Goal: Connect with others: Connect with others

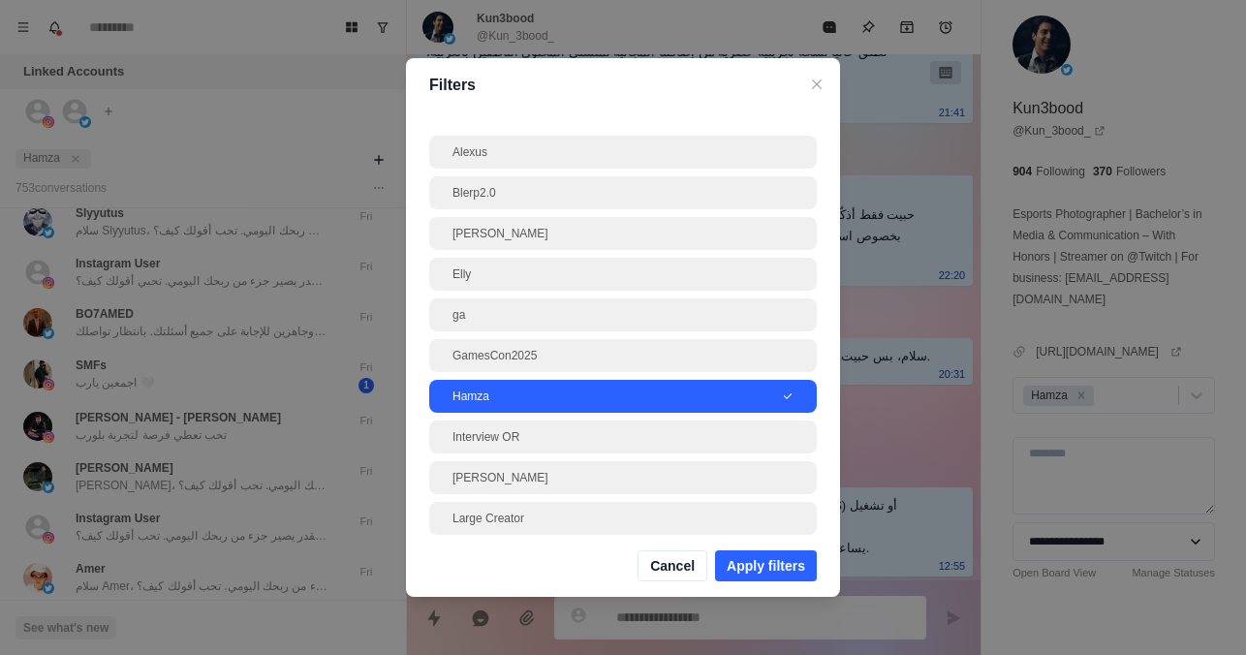
scroll to position [2803, 0]
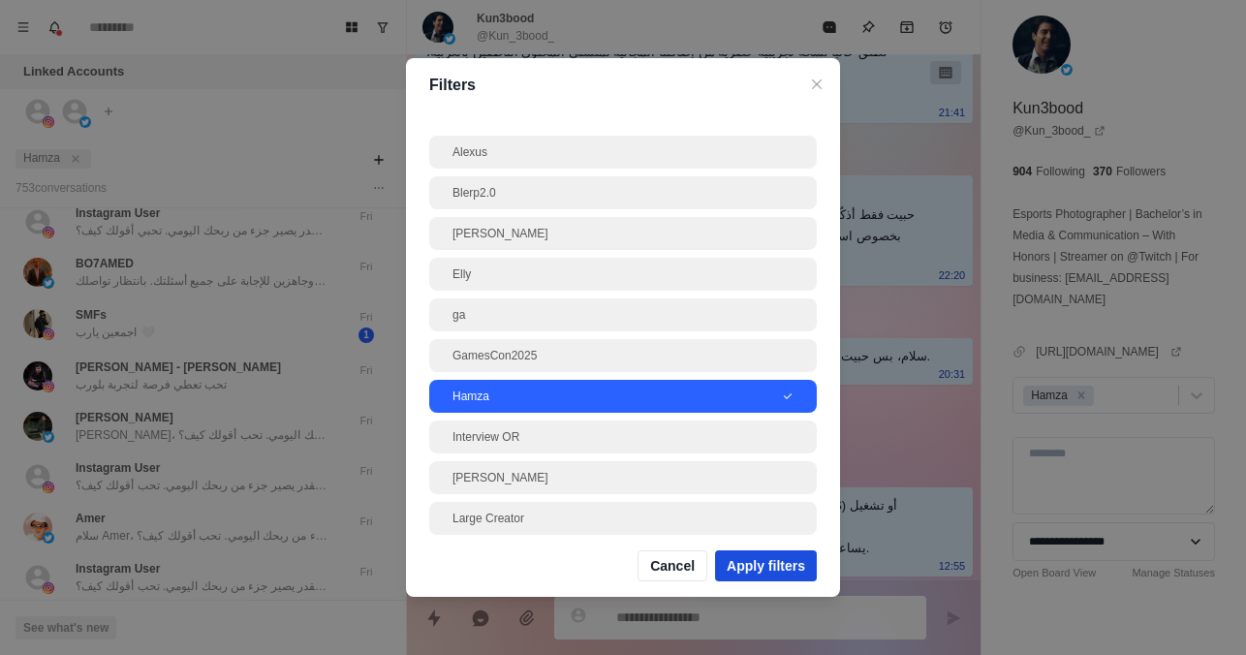
click at [769, 558] on button "Apply filters" at bounding box center [766, 565] width 102 height 31
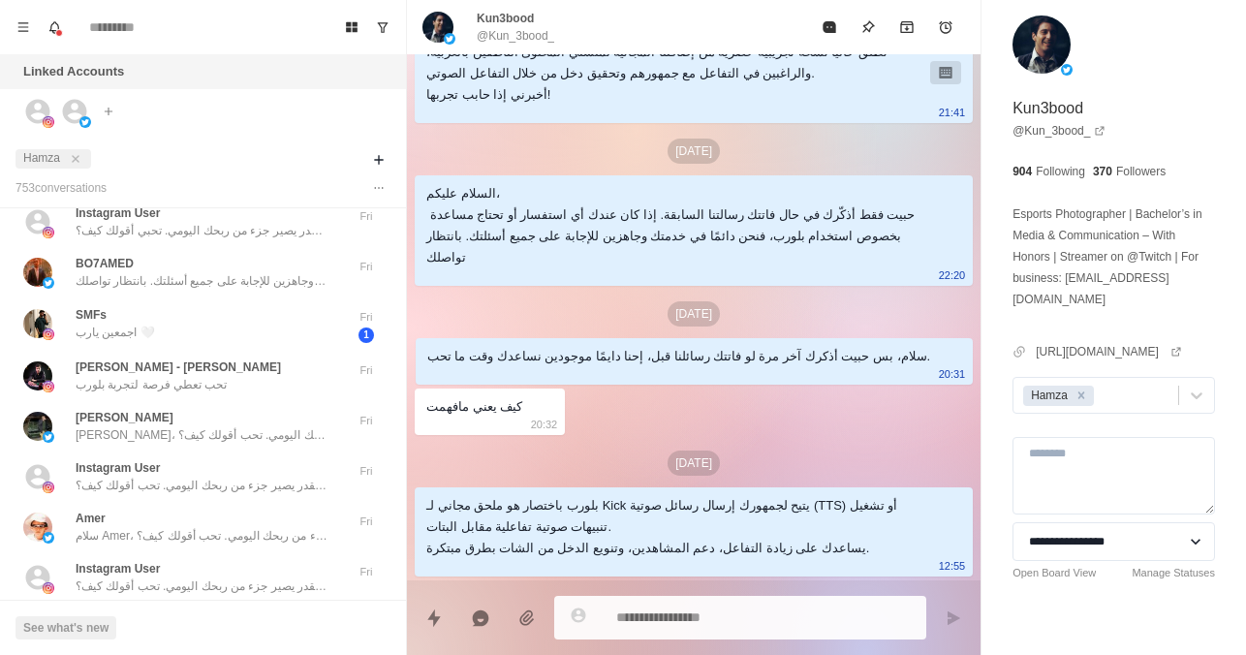
click at [380, 147] on div "Hamza" at bounding box center [203, 158] width 375 height 35
click at [381, 154] on icon "Add filters" at bounding box center [379, 160] width 16 height 16
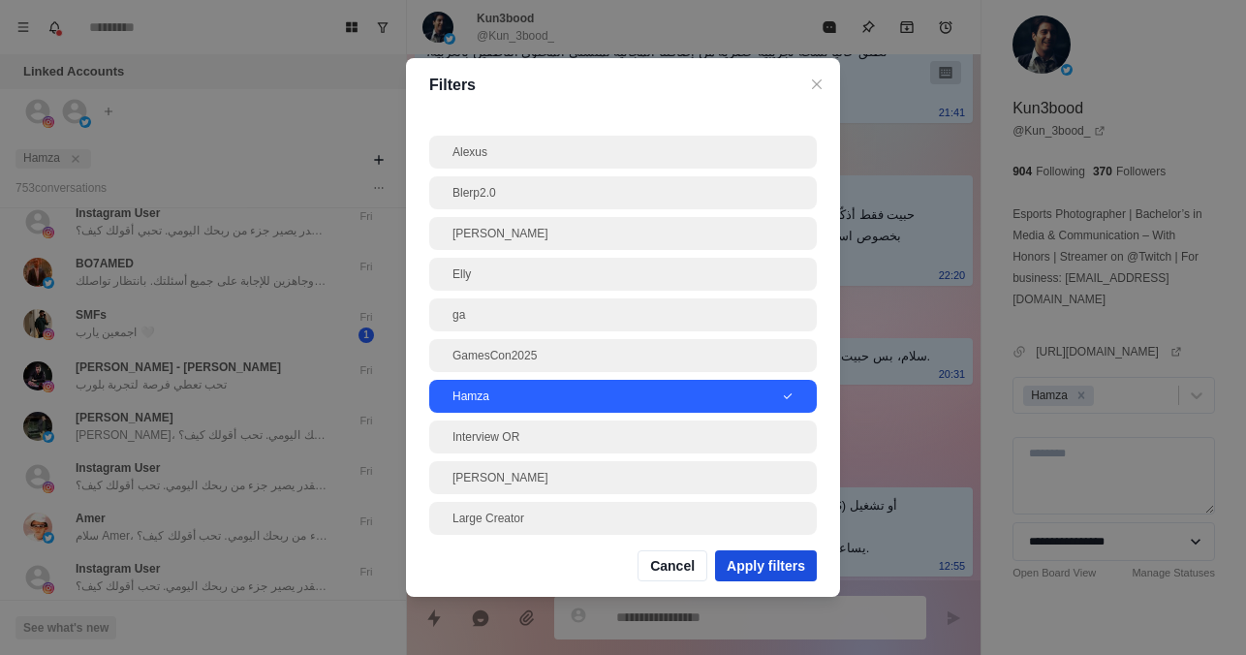
click at [748, 556] on button "Apply filters" at bounding box center [766, 565] width 102 height 31
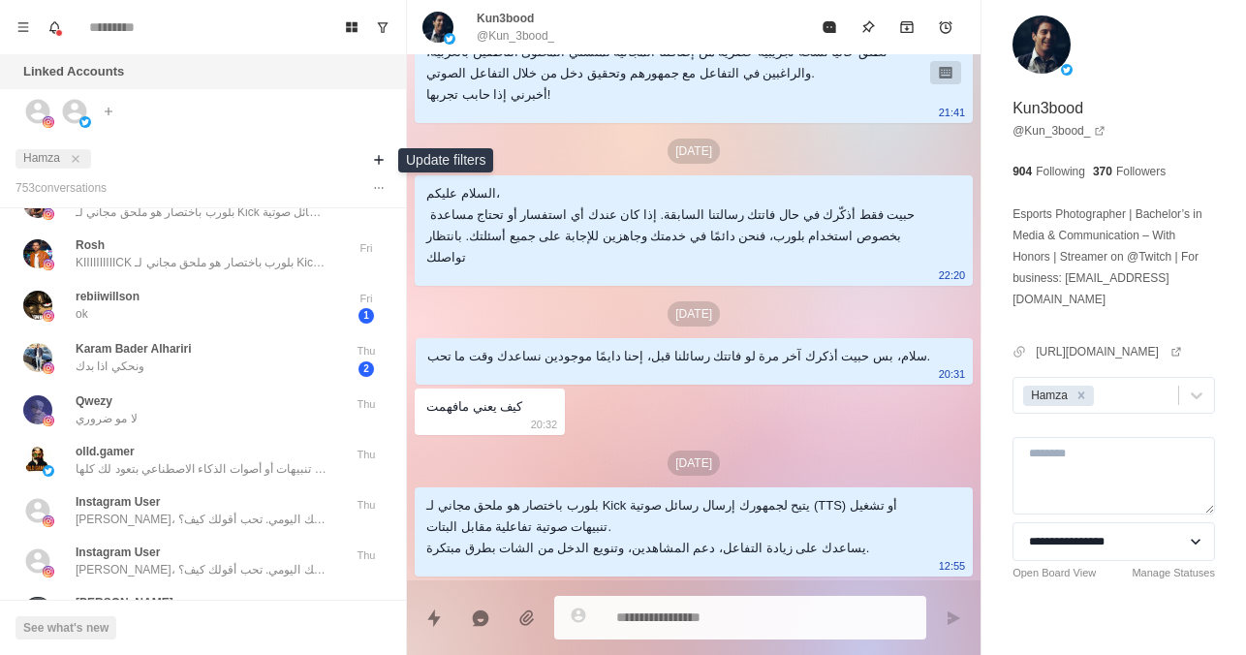
scroll to position [3246, 0]
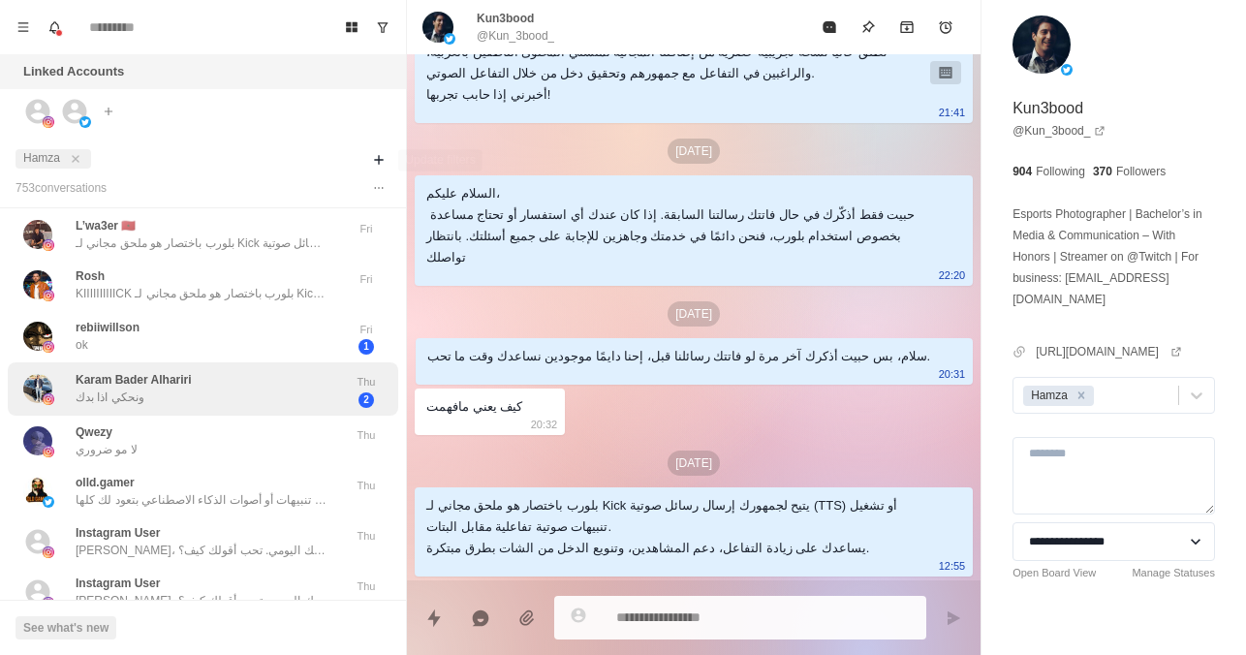
click at [254, 393] on div "Karam Bader Alhariri ونحكي اذا بدك" at bounding box center [182, 389] width 319 height 38
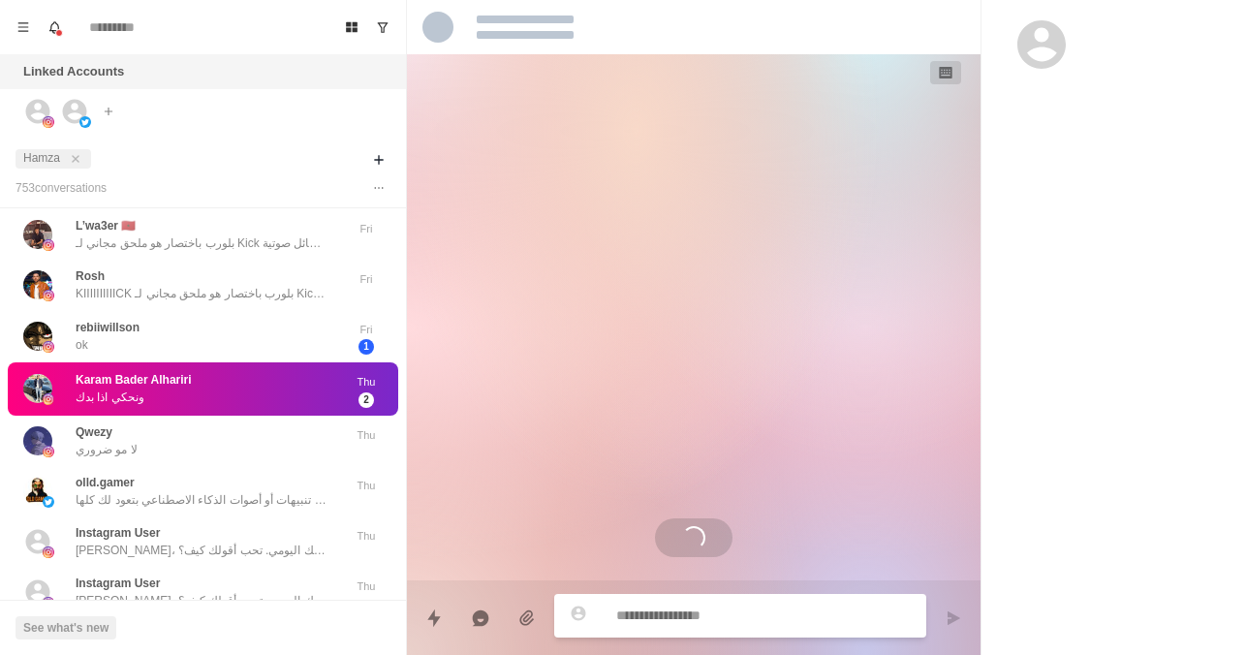
scroll to position [664, 0]
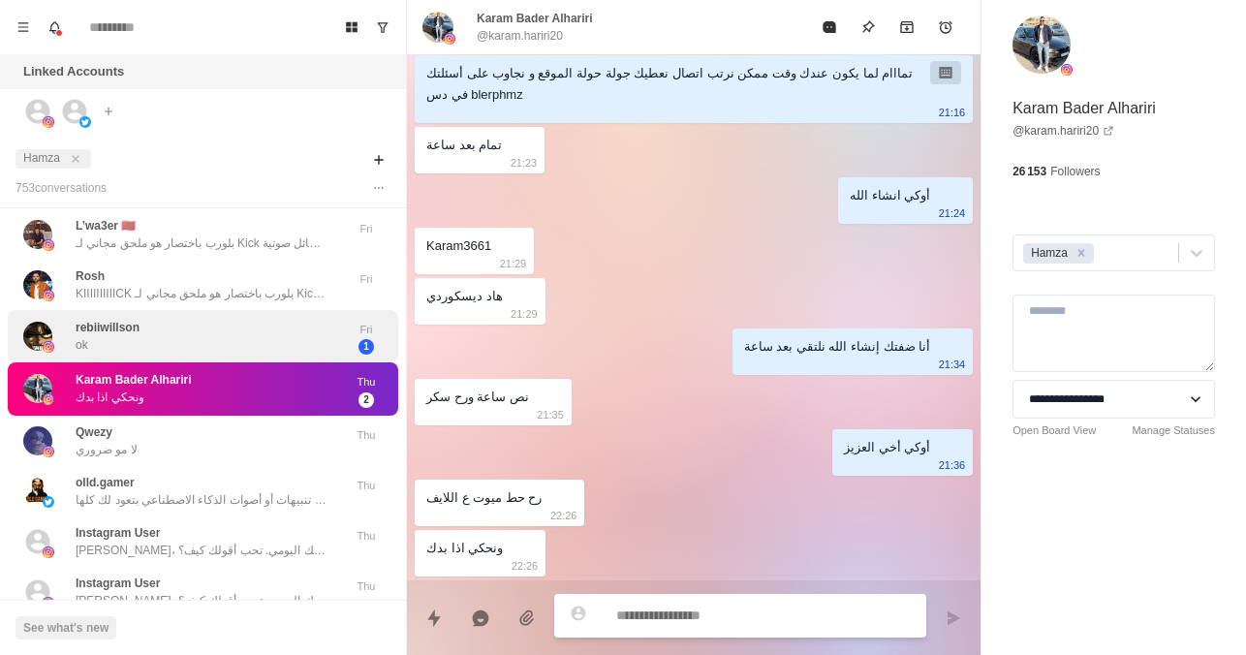
click at [169, 348] on div "rebiiwillson ok" at bounding box center [182, 337] width 319 height 38
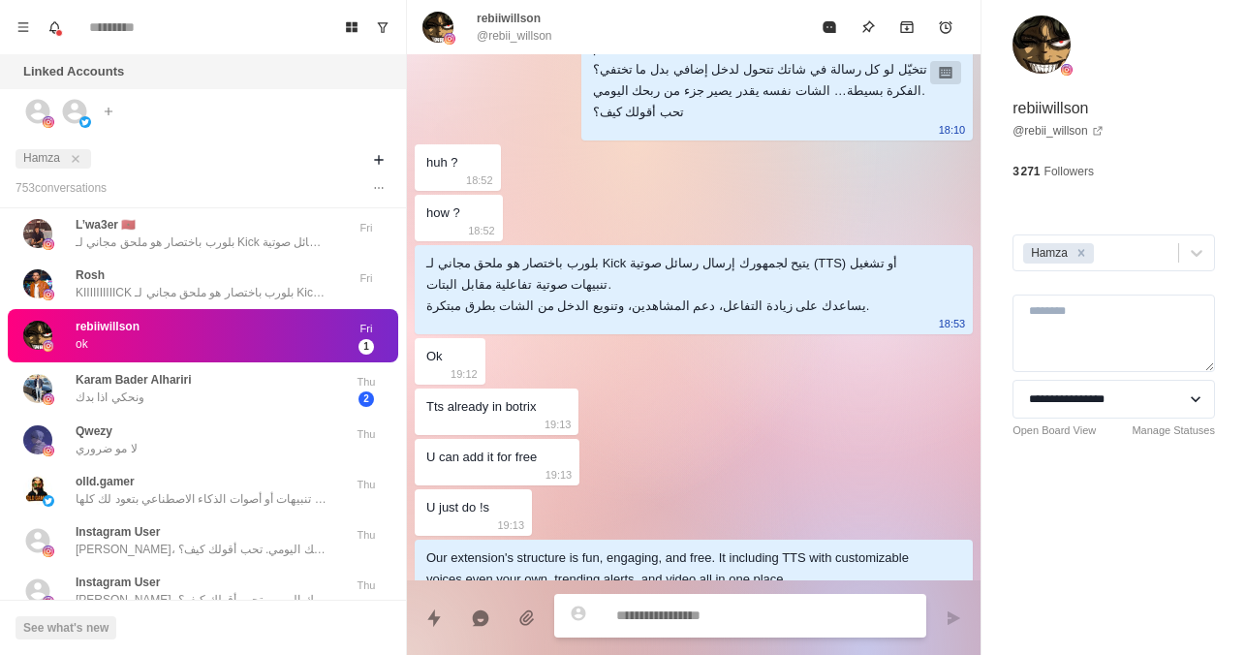
scroll to position [0, 0]
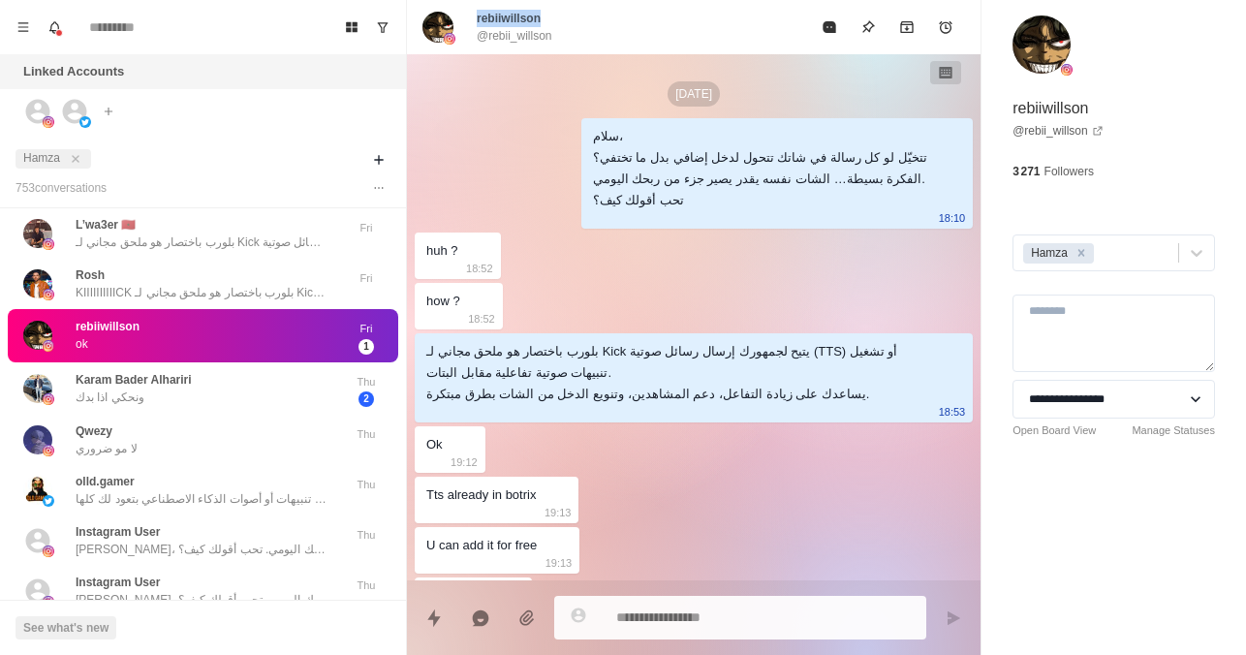
drag, startPoint x: 545, startPoint y: 16, endPoint x: 479, endPoint y: 24, distance: 66.4
click at [479, 24] on div "rebiiwillson @rebii_[PERSON_NAME]" at bounding box center [515, 27] width 76 height 35
copy p "rebiiwillson"
click at [588, 495] on div "[DATE] سلام، تتخيّل لو كل رسالة في شاتك تتحول لدخل إضافي بدل ما تختفي؟ الفكرة ب…" at bounding box center [694, 573] width 574 height 1039
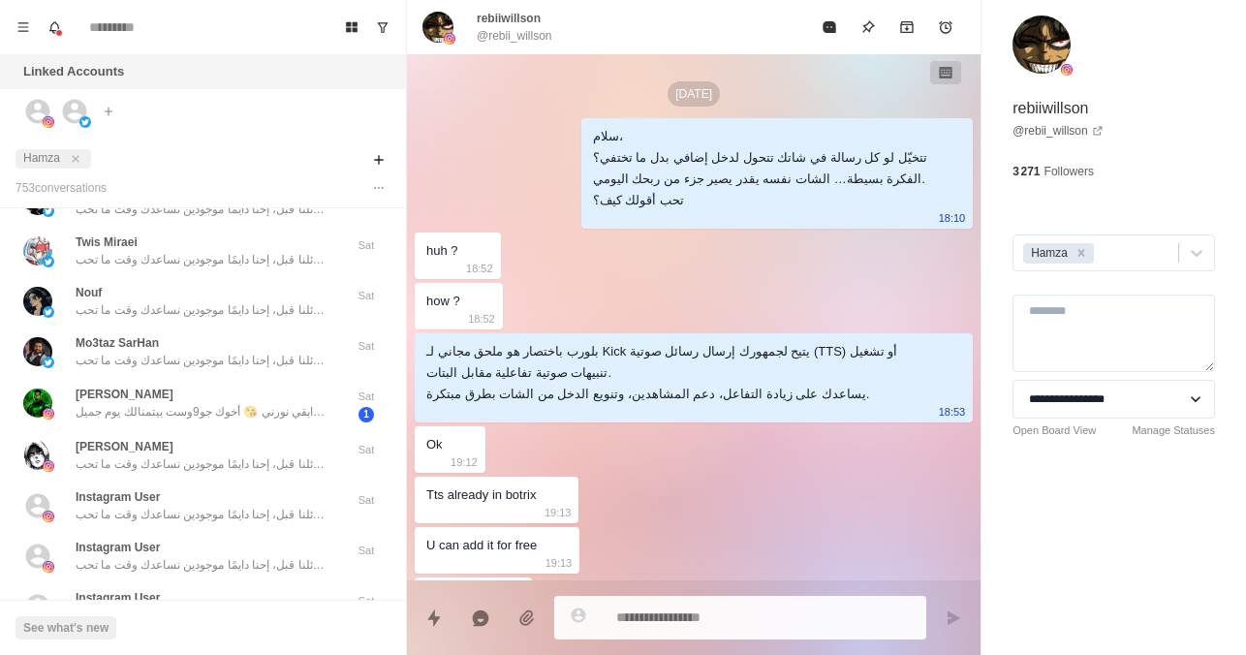
scroll to position [1465, 0]
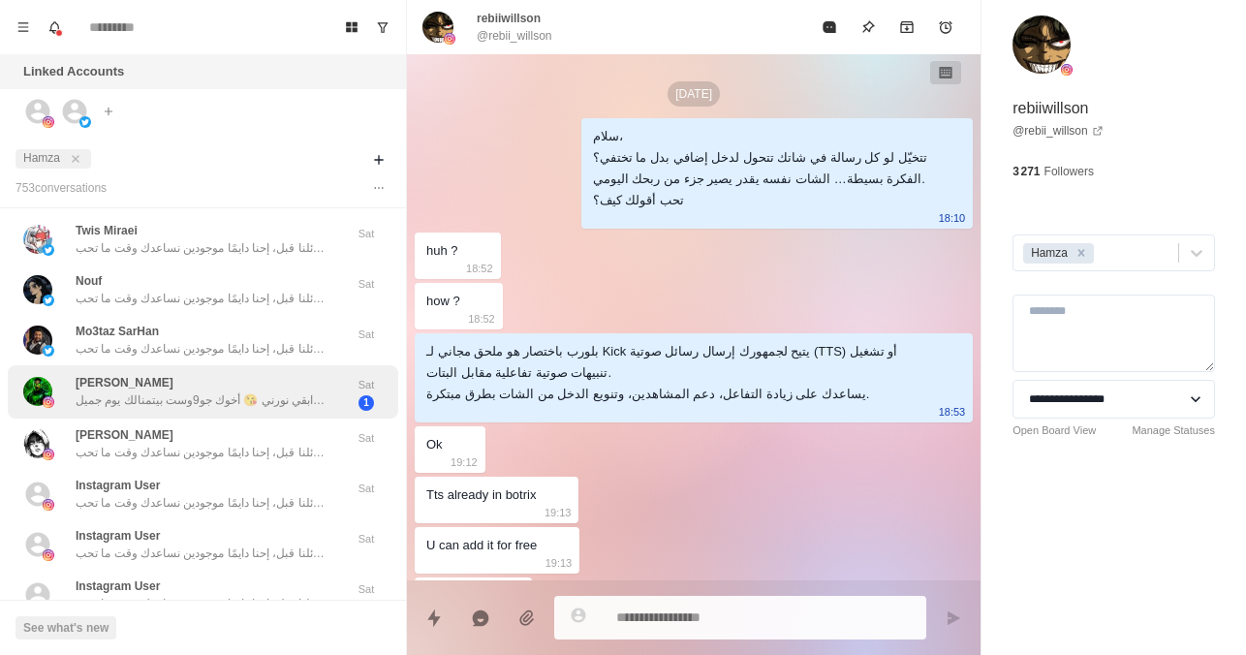
click at [250, 412] on div "[PERSON_NAME] المتابع ٫ شكراً علي رسالتك أحبك ف الله 🙏🏻 للدعاية والأعلان أو شحن…" at bounding box center [203, 391] width 391 height 53
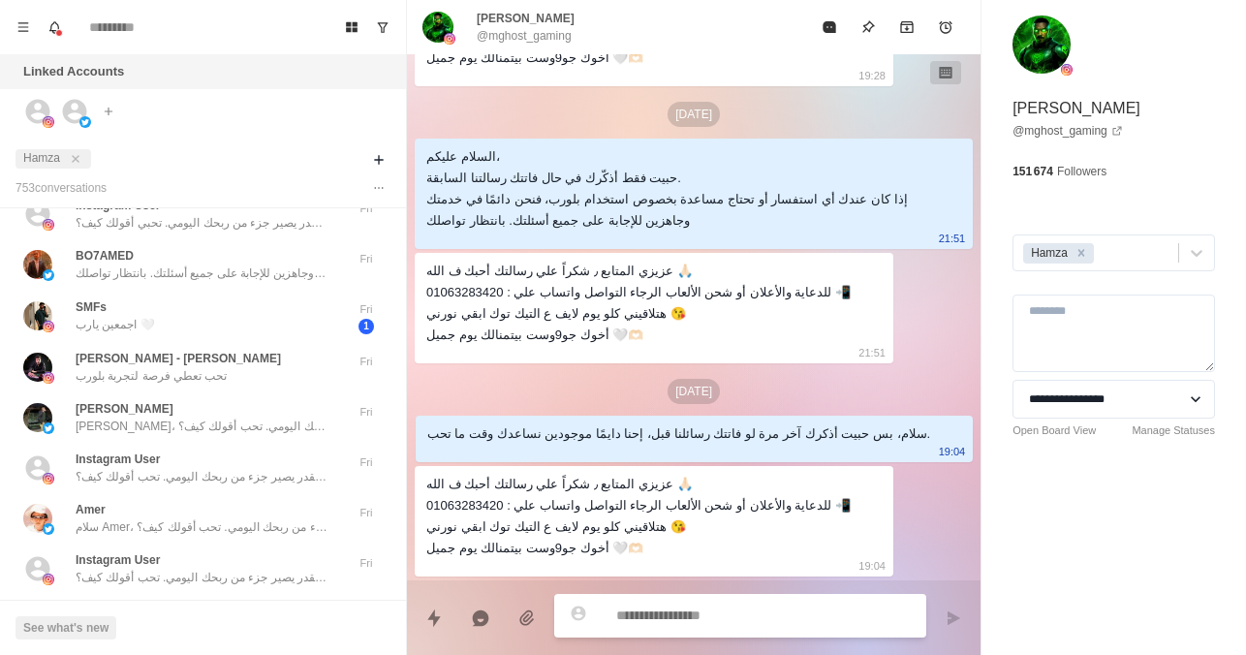
scroll to position [2809, 0]
click at [1010, 245] on div "**********" at bounding box center [1114, 262] width 265 height 524
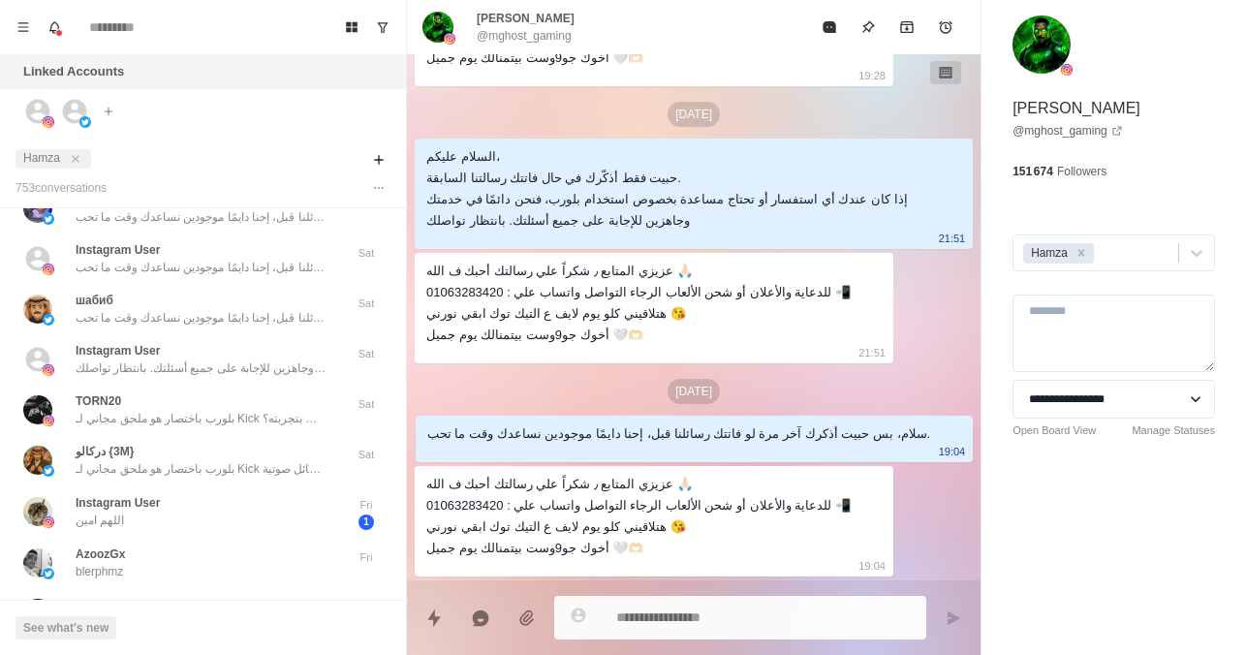
type textarea "*"
